Goal: Information Seeking & Learning: Learn about a topic

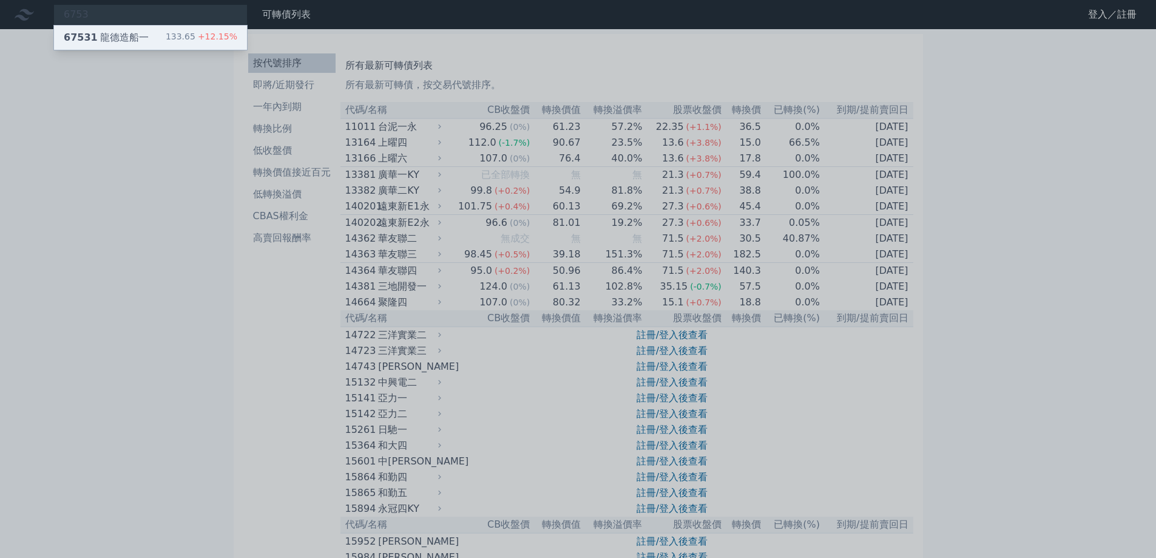
type input "6753"
click at [172, 32] on div "67531 龍德造船一 133.65 +12.15%" at bounding box center [150, 37] width 193 height 24
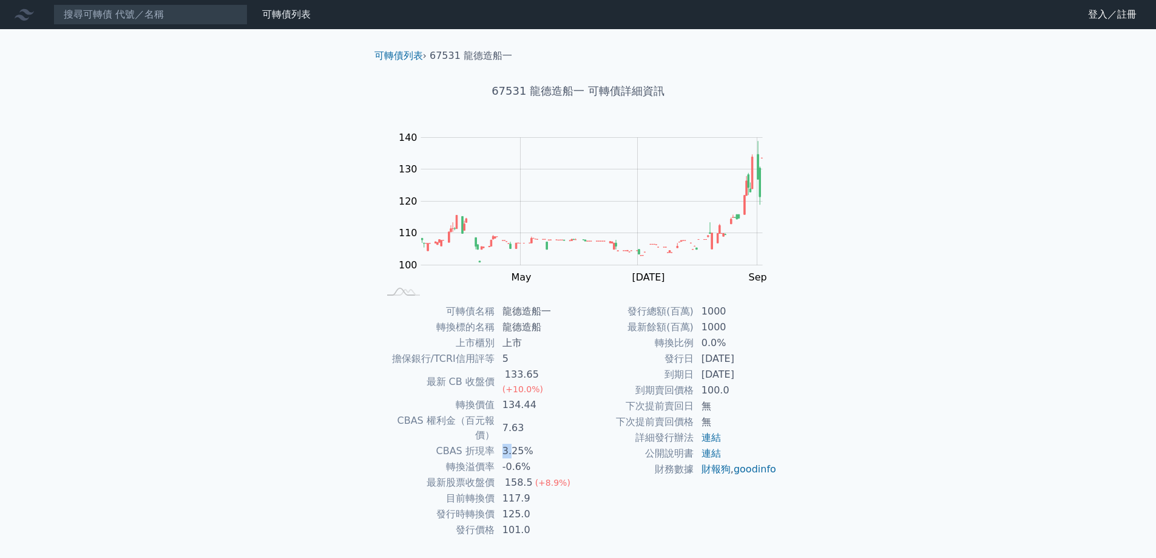
drag, startPoint x: 503, startPoint y: 425, endPoint x: 513, endPoint y: 425, distance: 9.7
click at [512, 443] on td "3.25%" at bounding box center [536, 451] width 83 height 16
click at [514, 459] on td "-0.6%" at bounding box center [536, 467] width 83 height 16
drag, startPoint x: 510, startPoint y: 438, endPoint x: 549, endPoint y: 436, distance: 39.5
click at [535, 459] on td "-0.6%" at bounding box center [536, 467] width 83 height 16
